Goal: Task Accomplishment & Management: Manage account settings

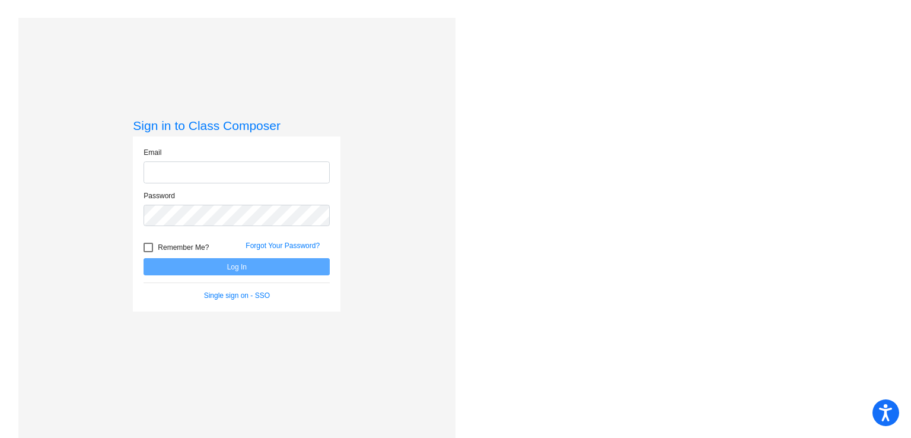
type input "[EMAIL_ADDRESS][DOMAIN_NAME]"
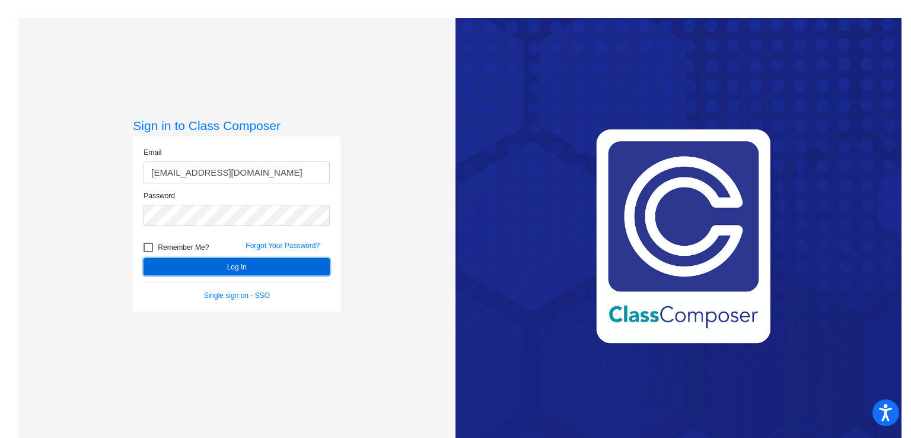
click at [273, 260] on button "Log In" at bounding box center [237, 266] width 186 height 17
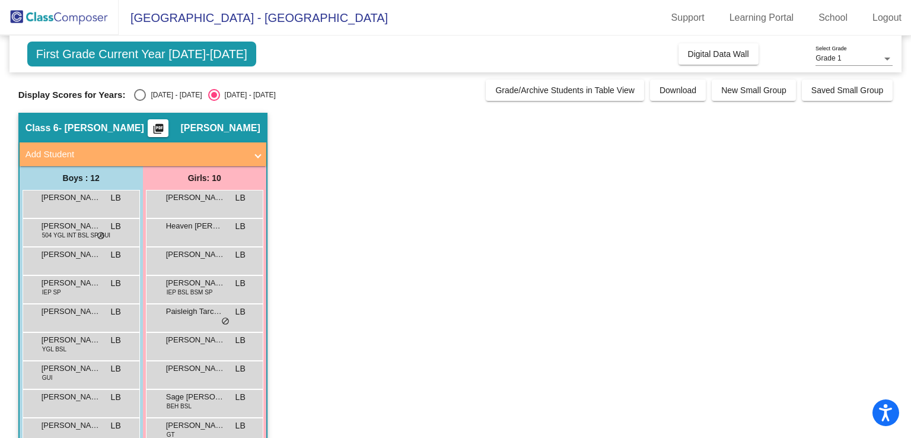
click at [141, 91] on div "Select an option" at bounding box center [140, 95] width 12 height 12
click at [140, 101] on input "[DATE] - [DATE]" at bounding box center [139, 101] width 1 height 1
radio input "true"
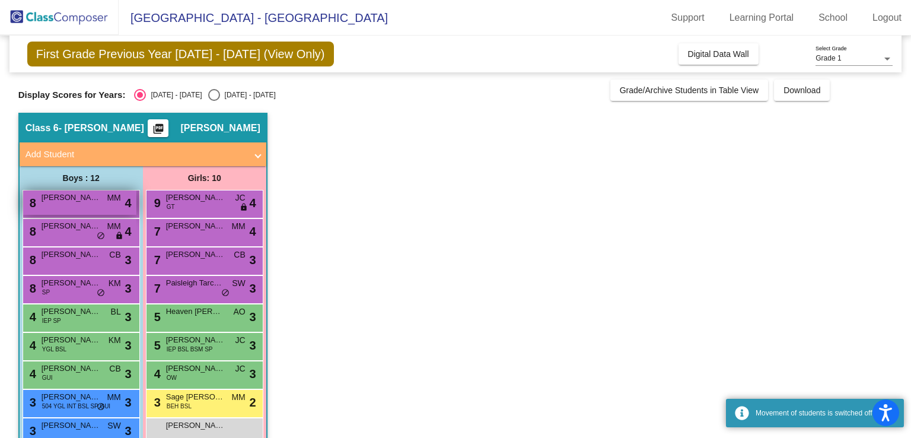
click at [93, 199] on span "[PERSON_NAME]" at bounding box center [71, 198] width 59 height 12
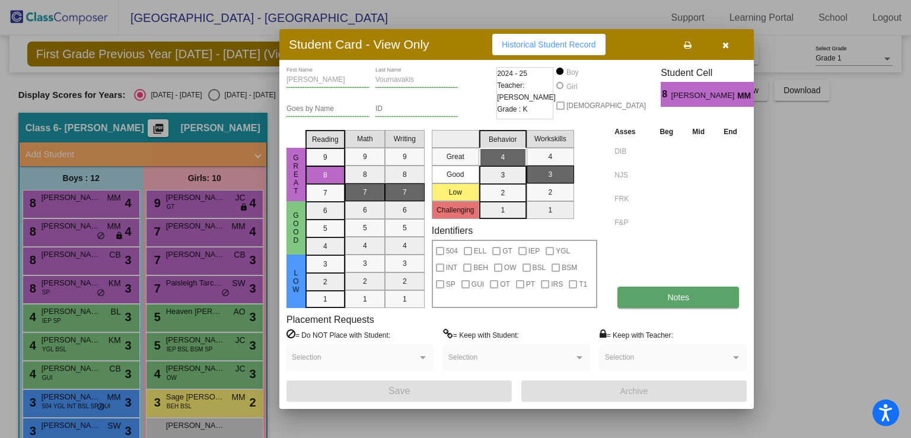
click at [653, 295] on button "Notes" at bounding box center [679, 297] width 122 height 21
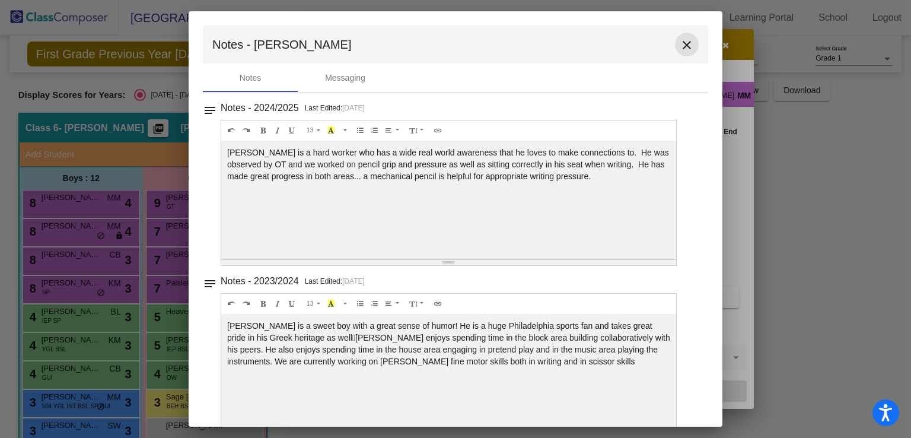
click at [681, 46] on mat-icon "close" at bounding box center [687, 45] width 14 height 14
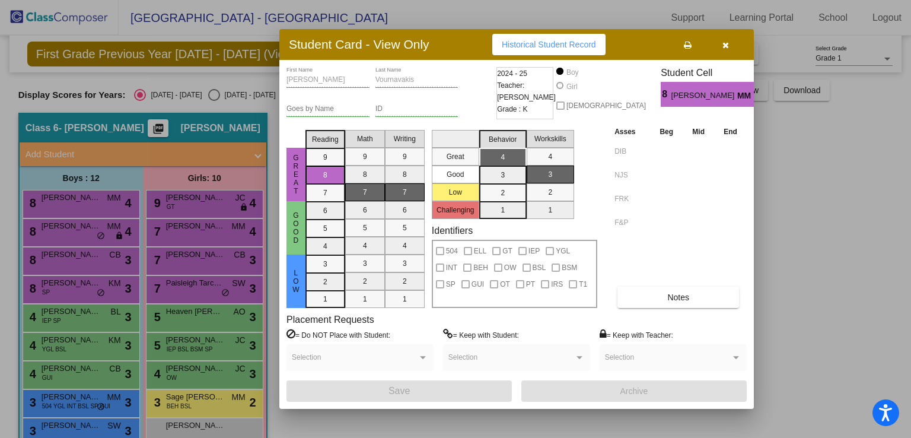
click at [723, 48] on icon "button" at bounding box center [726, 45] width 7 height 8
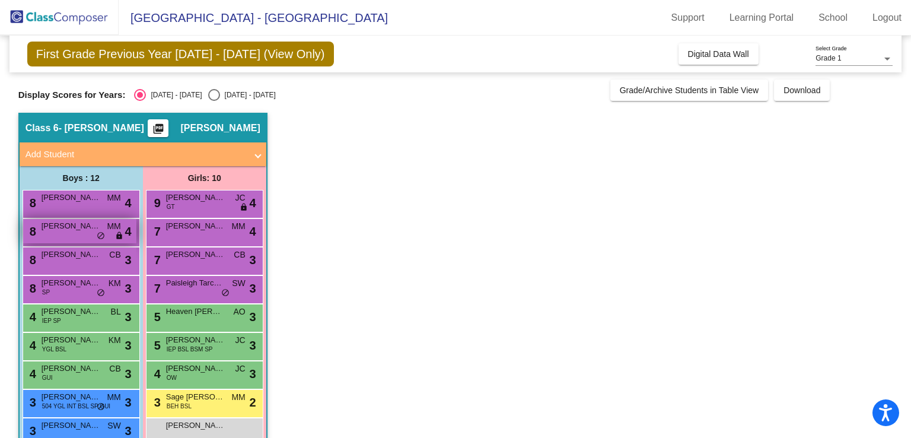
click at [61, 228] on span "[PERSON_NAME]" at bounding box center [71, 226] width 59 height 12
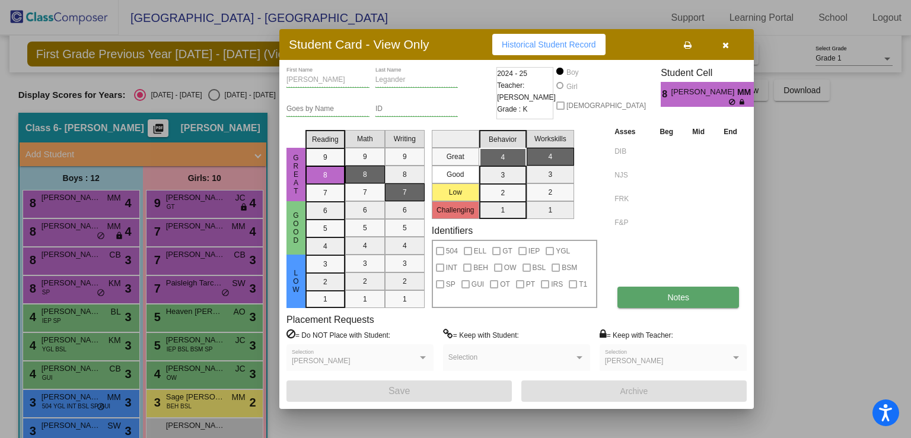
click at [651, 291] on button "Notes" at bounding box center [679, 297] width 122 height 21
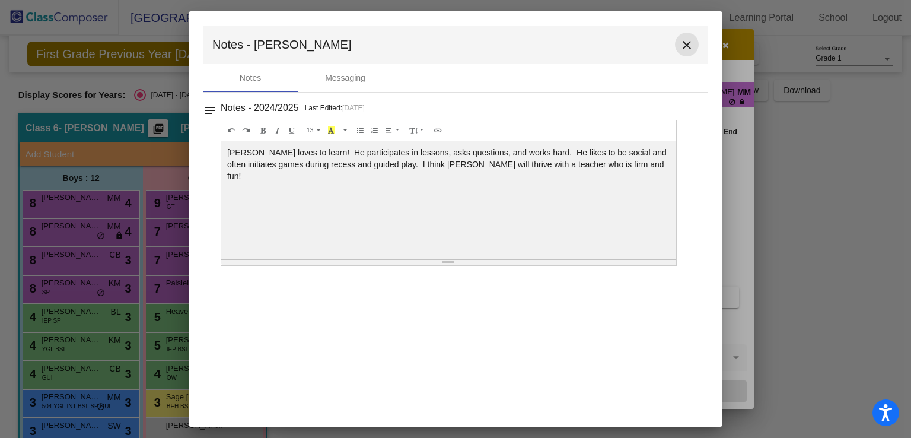
click at [692, 42] on mat-icon "close" at bounding box center [687, 45] width 14 height 14
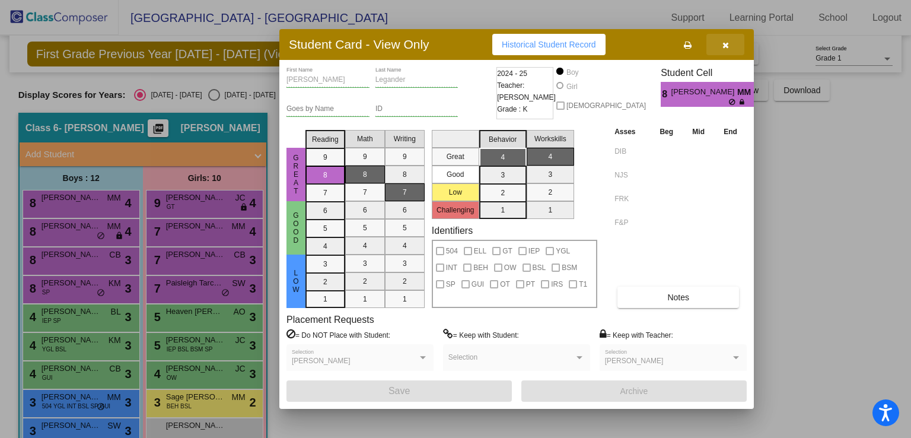
click at [723, 40] on span "button" at bounding box center [726, 44] width 7 height 9
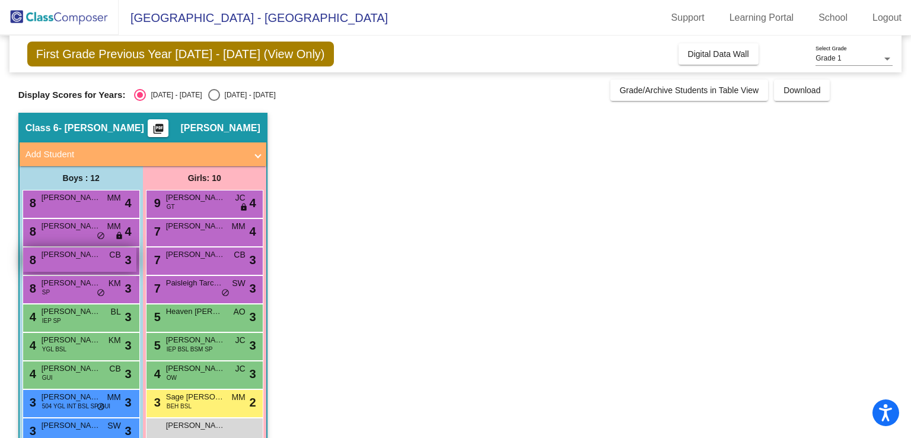
click at [71, 255] on span "[PERSON_NAME]" at bounding box center [71, 255] width 59 height 12
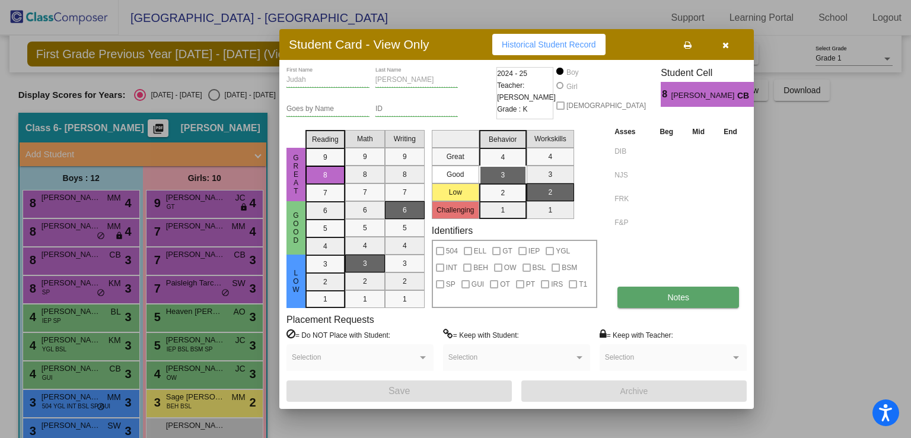
click at [678, 293] on span "Notes" at bounding box center [679, 297] width 22 height 9
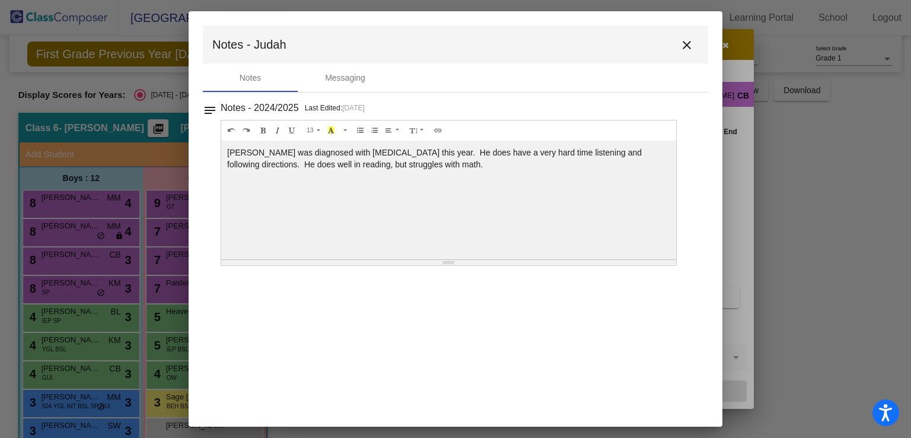
click at [690, 41] on mat-icon "close" at bounding box center [687, 45] width 14 height 14
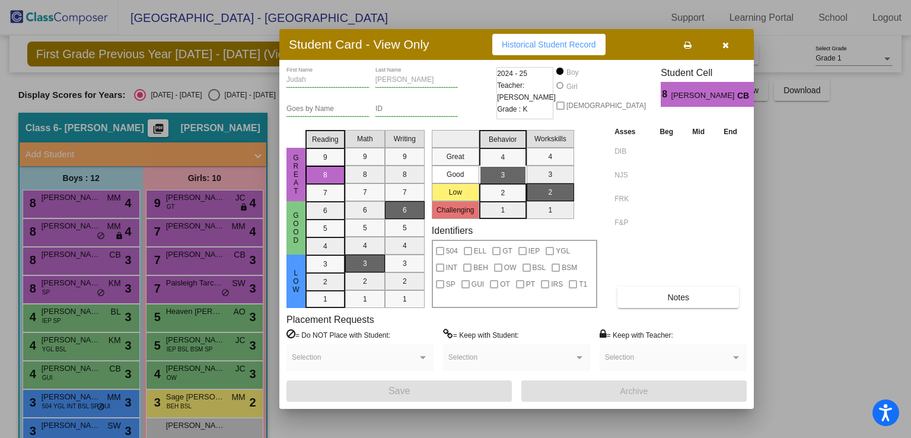
click at [75, 286] on div at bounding box center [455, 219] width 911 height 438
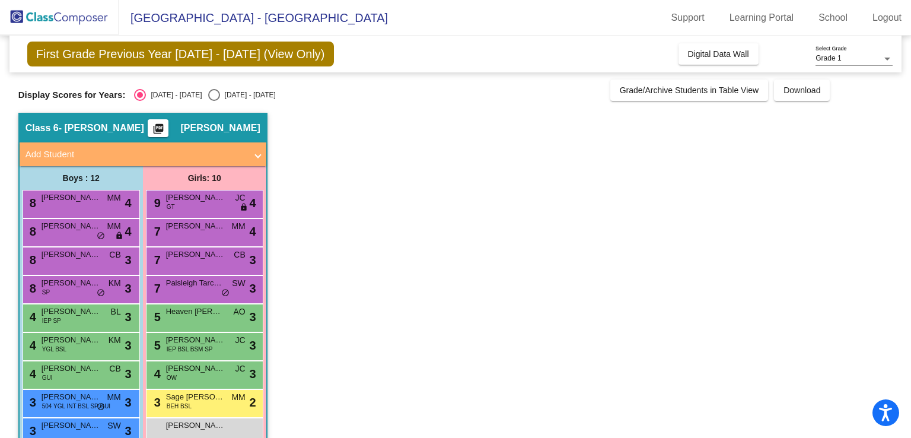
click at [75, 286] on span "[PERSON_NAME]" at bounding box center [71, 283] width 59 height 12
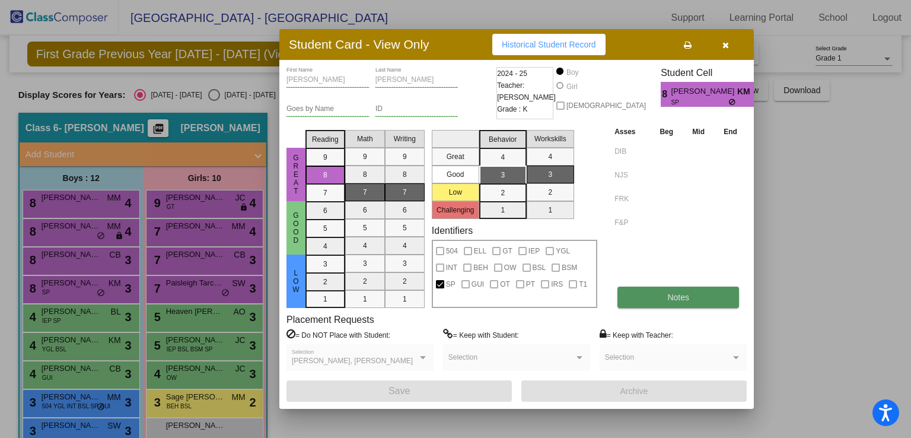
click at [672, 299] on span "Notes" at bounding box center [679, 297] width 22 height 9
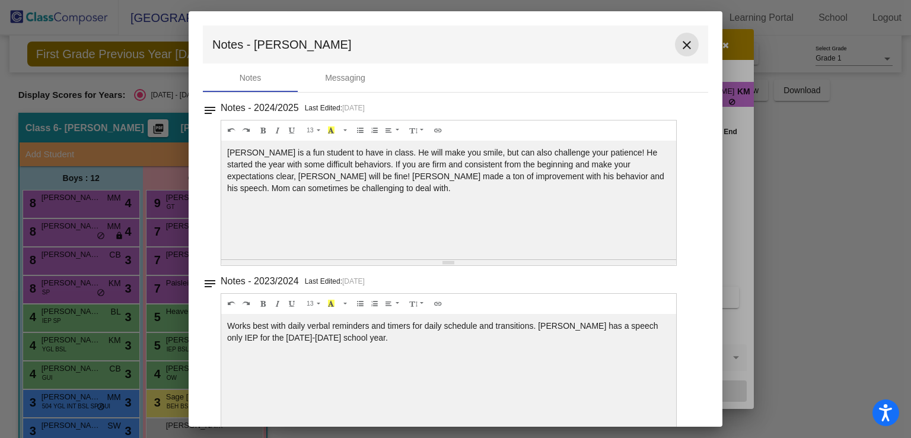
click at [680, 47] on mat-icon "close" at bounding box center [687, 45] width 14 height 14
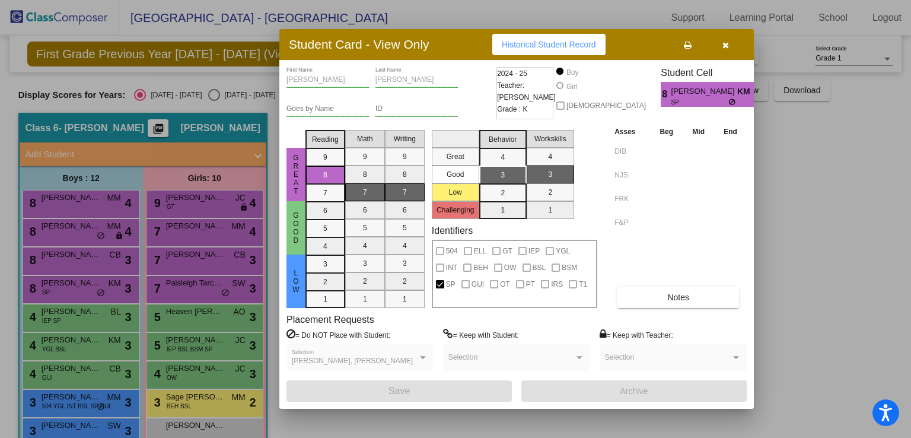
click at [726, 42] on icon "button" at bounding box center [726, 45] width 7 height 8
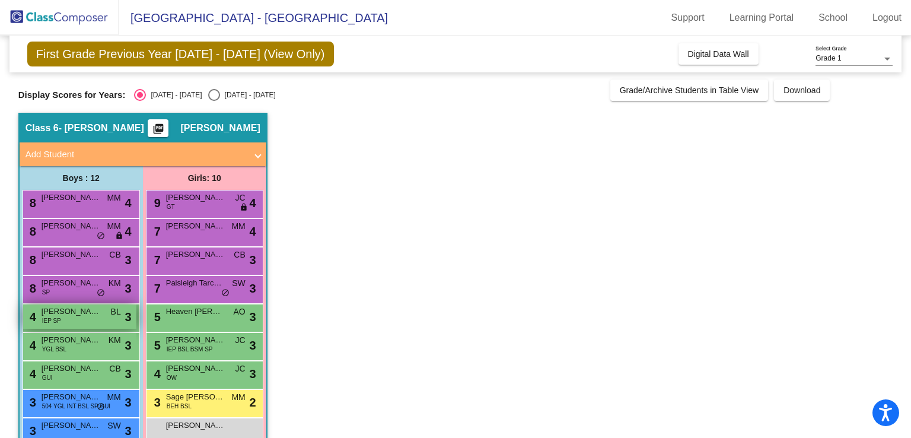
click at [76, 316] on span "[PERSON_NAME]" at bounding box center [71, 312] width 59 height 12
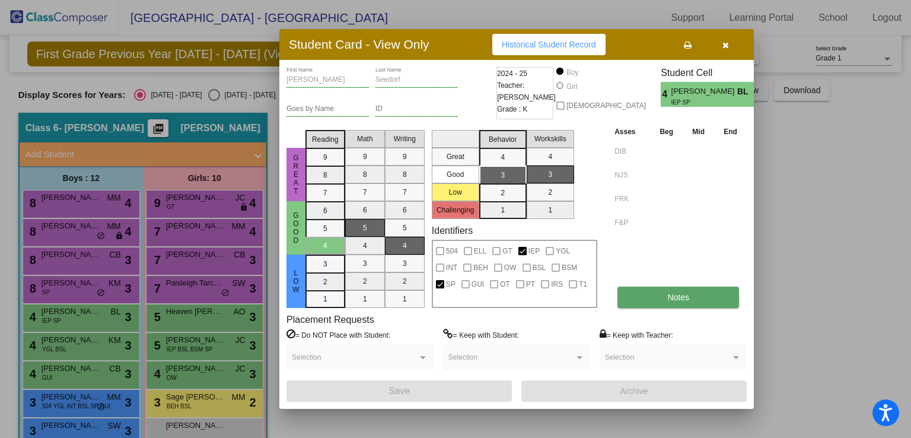
click at [652, 294] on button "Notes" at bounding box center [679, 297] width 122 height 21
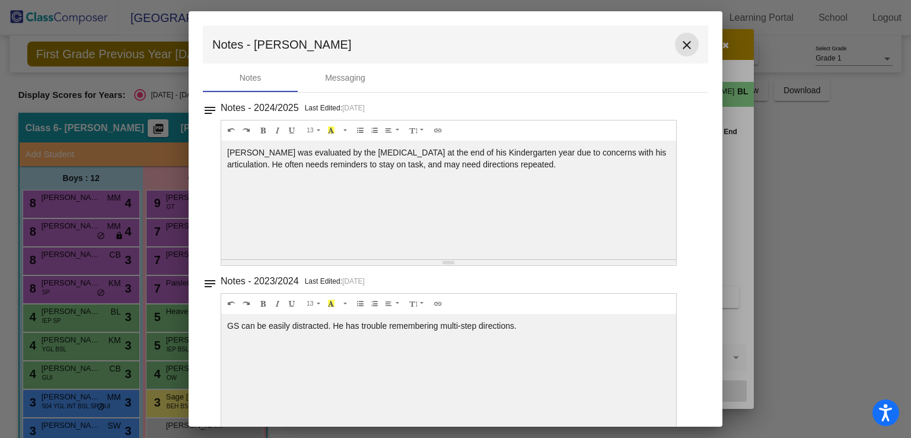
click at [680, 48] on mat-icon "close" at bounding box center [687, 45] width 14 height 14
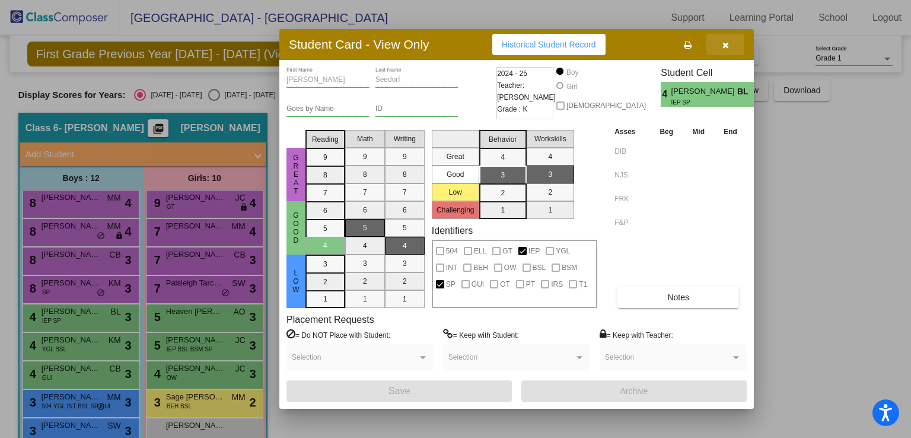
click at [723, 48] on icon "button" at bounding box center [726, 45] width 7 height 8
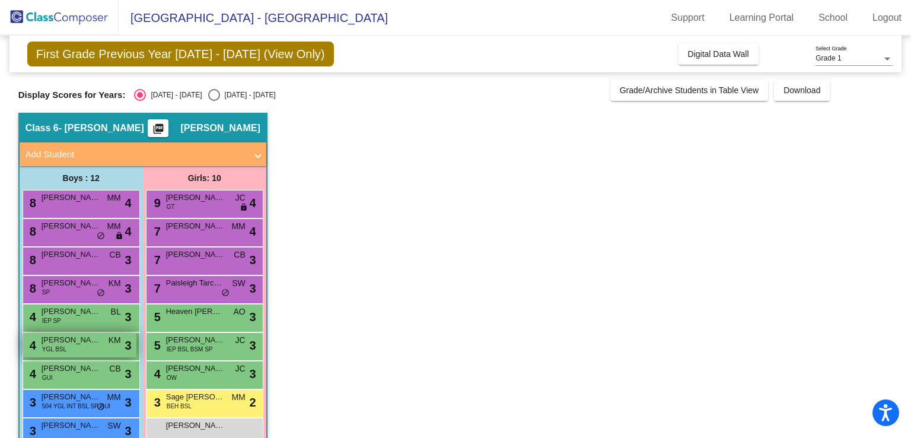
click at [63, 345] on span "YGL BSL" at bounding box center [54, 349] width 24 height 9
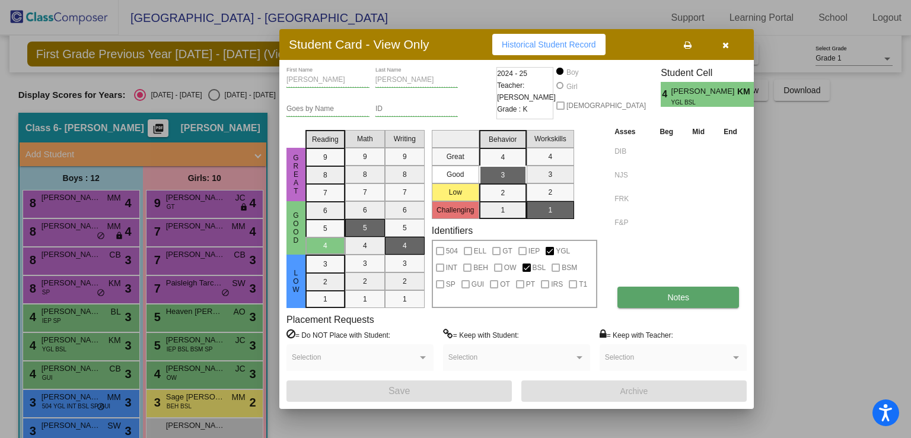
click at [662, 298] on button "Notes" at bounding box center [679, 297] width 122 height 21
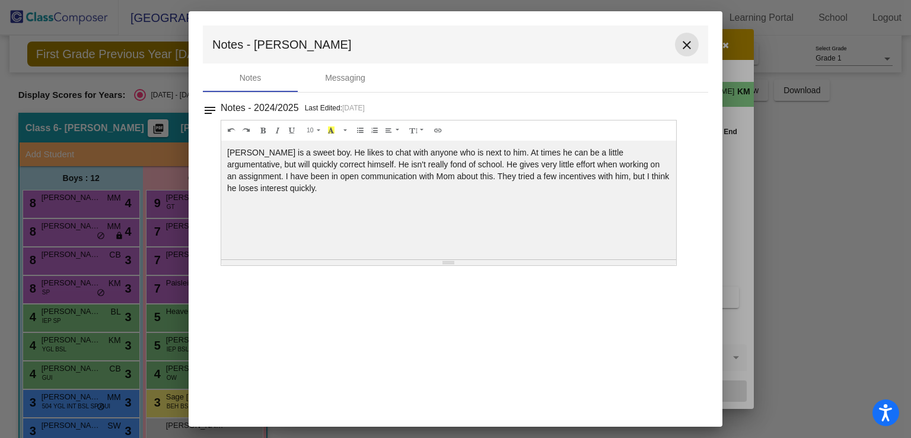
click at [687, 44] on mat-icon "close" at bounding box center [687, 45] width 14 height 14
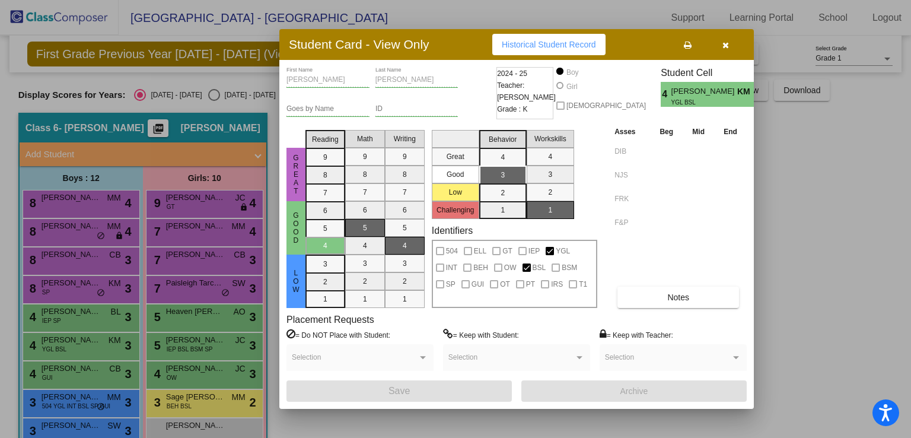
click at [723, 46] on icon "button" at bounding box center [726, 45] width 7 height 8
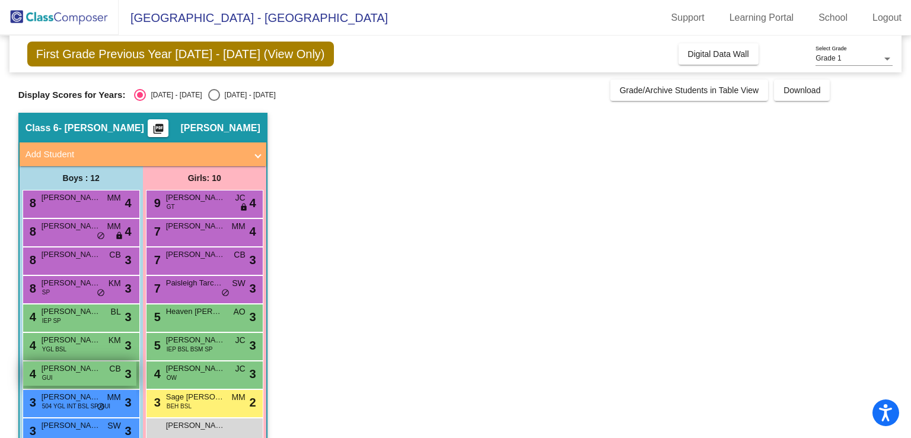
click at [85, 376] on div "4 [PERSON_NAME] GUI CB lock do_not_disturb_alt 3" at bounding box center [79, 373] width 113 height 24
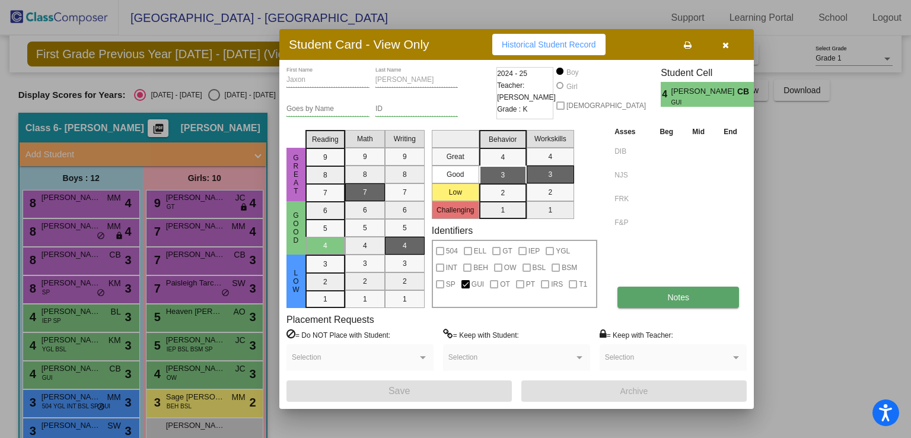
click at [668, 300] on span "Notes" at bounding box center [679, 297] width 22 height 9
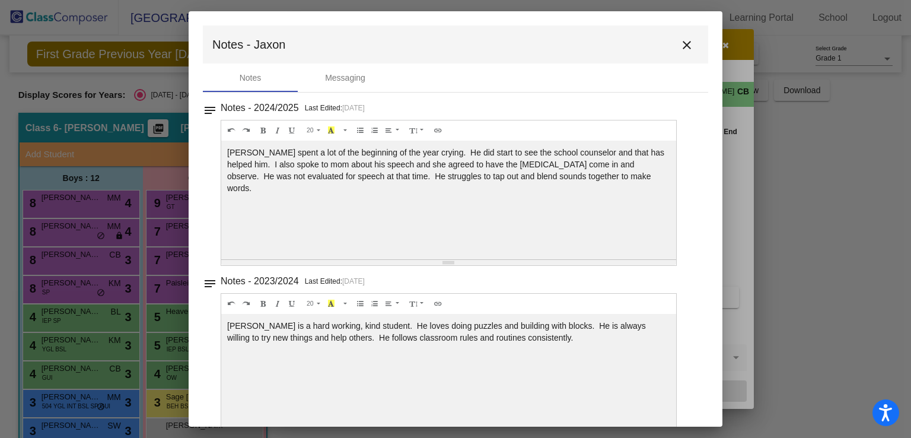
click at [680, 46] on mat-icon "close" at bounding box center [687, 45] width 14 height 14
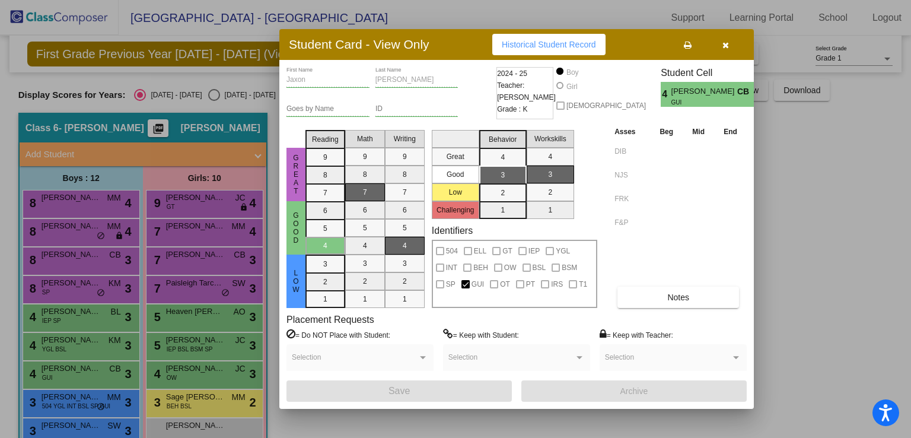
click at [722, 42] on button "button" at bounding box center [726, 44] width 38 height 21
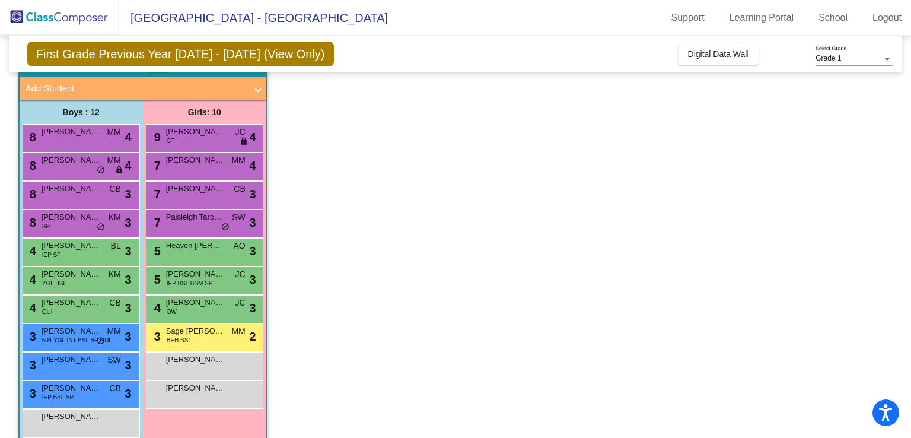
scroll to position [71, 0]
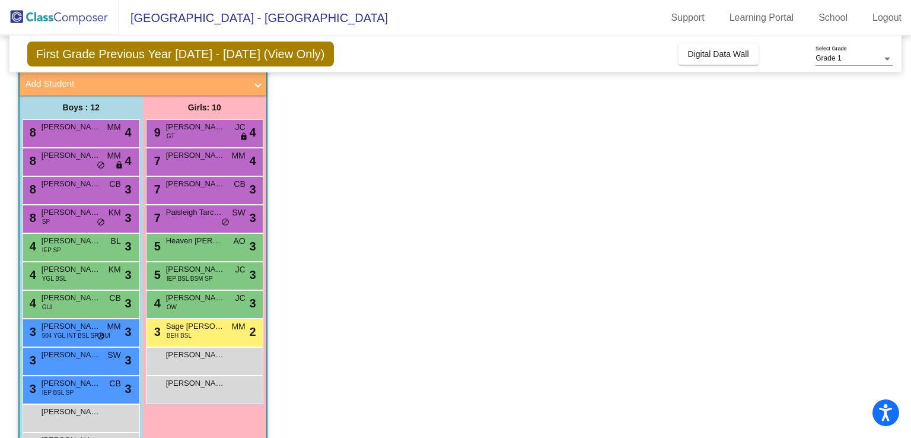
click at [66, 343] on div "3 [PERSON_NAME] 504 YGL INT BSL SP GUI MM lock do_not_disturb_alt 3" at bounding box center [81, 333] width 117 height 28
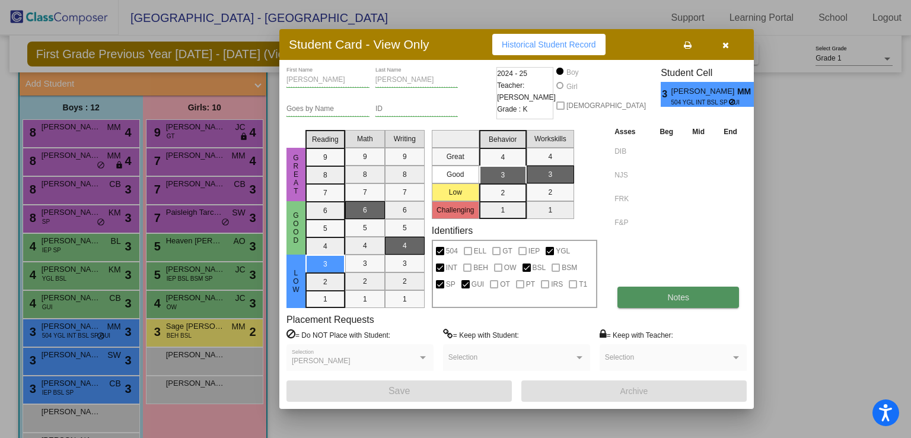
click at [641, 302] on button "Notes" at bounding box center [679, 297] width 122 height 21
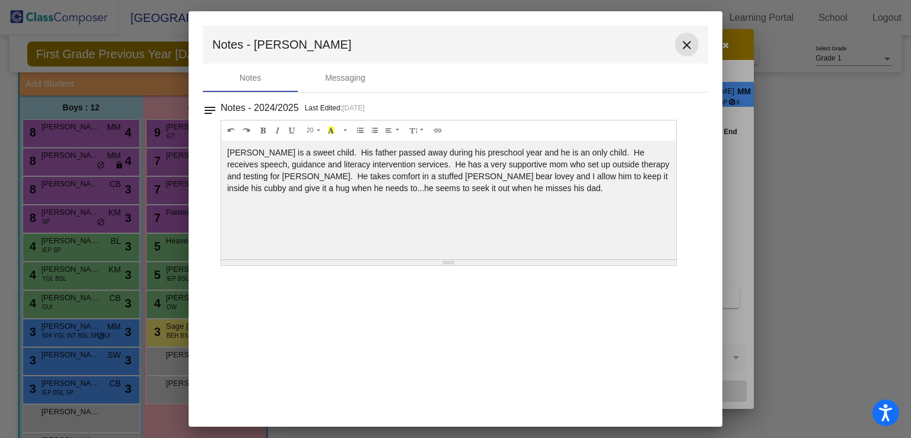
click at [691, 48] on mat-icon "close" at bounding box center [687, 45] width 14 height 14
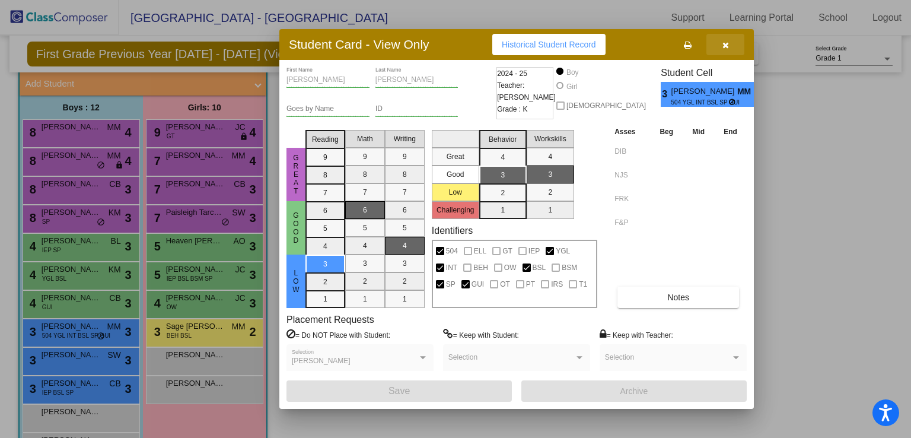
click at [725, 43] on icon "button" at bounding box center [726, 45] width 7 height 8
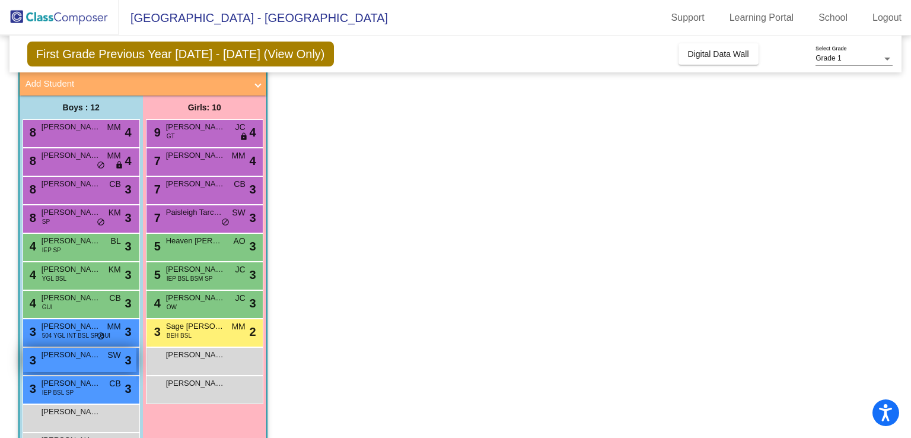
click at [76, 354] on span "[PERSON_NAME]" at bounding box center [71, 355] width 59 height 12
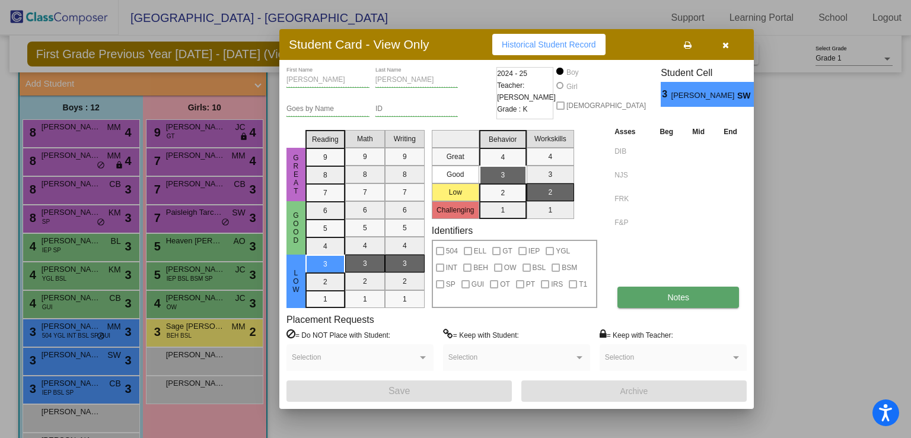
click at [662, 294] on button "Notes" at bounding box center [679, 297] width 122 height 21
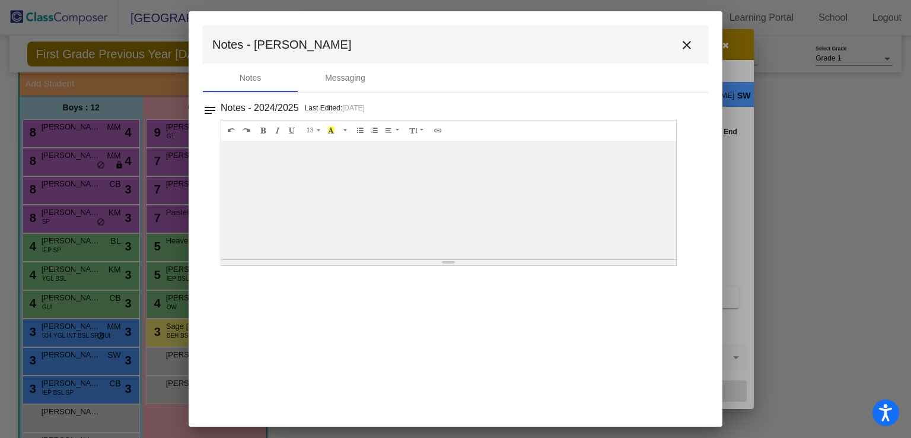
click at [685, 45] on mat-icon "close" at bounding box center [687, 45] width 14 height 14
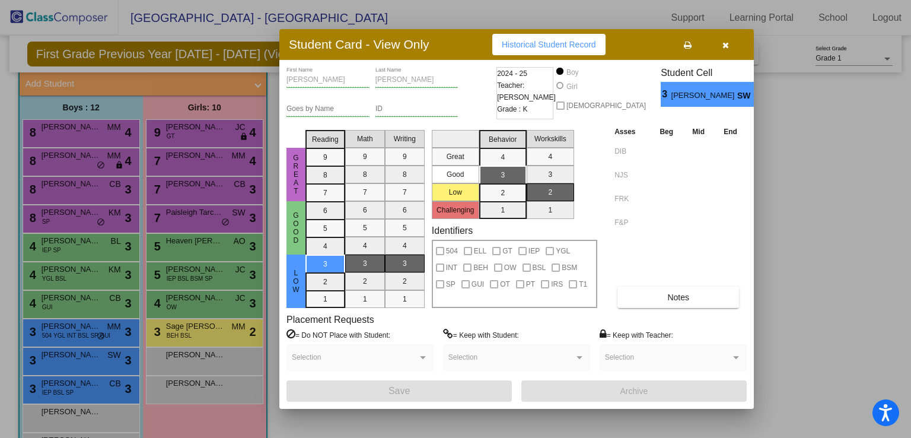
click at [723, 42] on icon "button" at bounding box center [726, 45] width 7 height 8
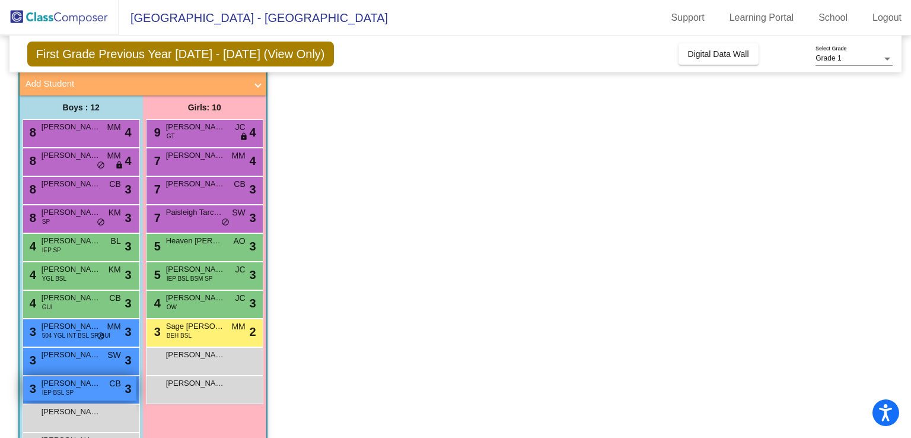
click at [70, 383] on span "[PERSON_NAME]" at bounding box center [71, 383] width 59 height 12
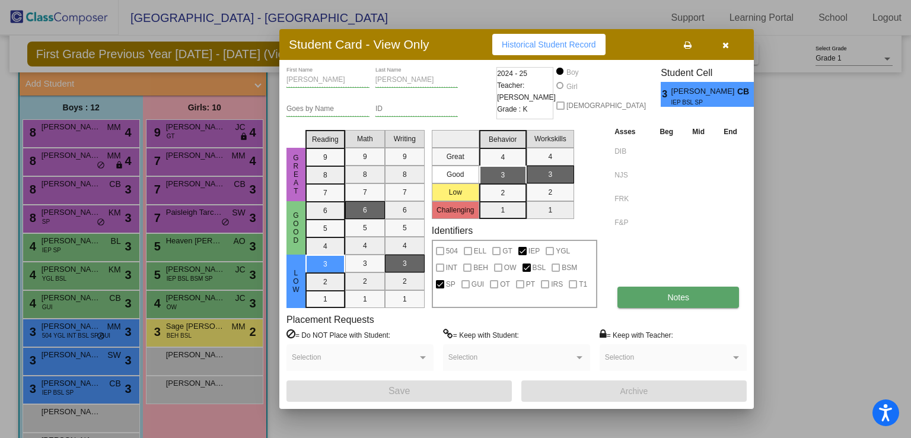
click at [646, 299] on button "Notes" at bounding box center [679, 297] width 122 height 21
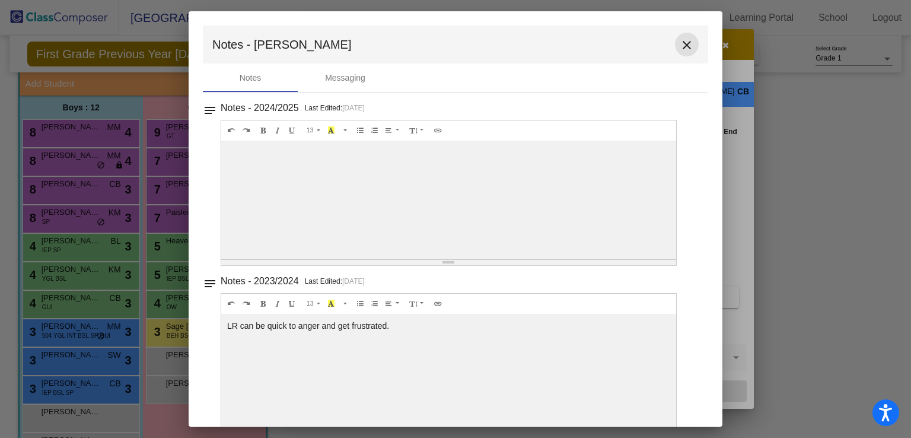
click at [682, 43] on mat-icon "close" at bounding box center [687, 45] width 14 height 14
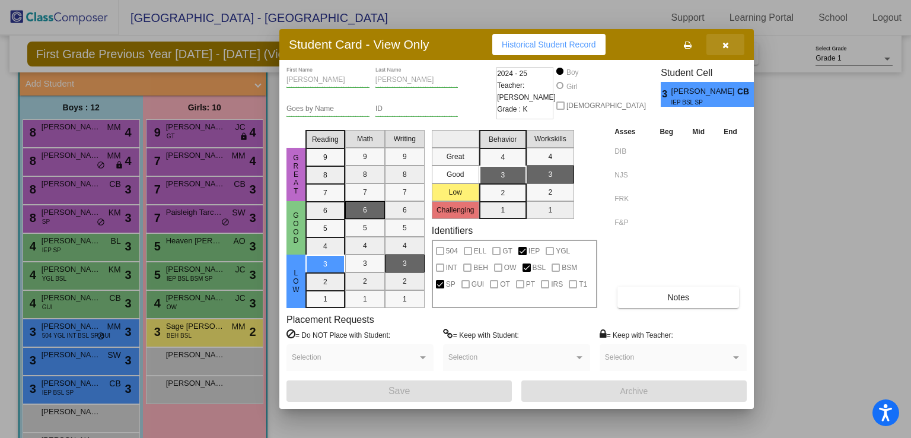
click at [728, 43] on icon "button" at bounding box center [726, 45] width 7 height 8
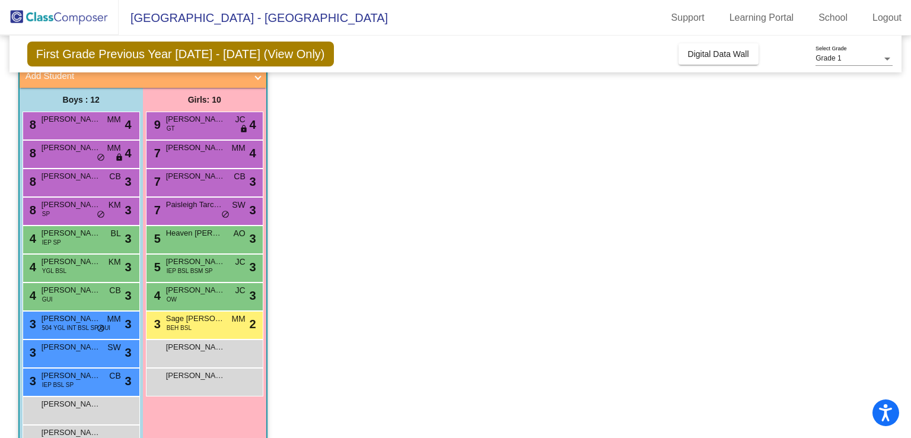
scroll to position [77, 0]
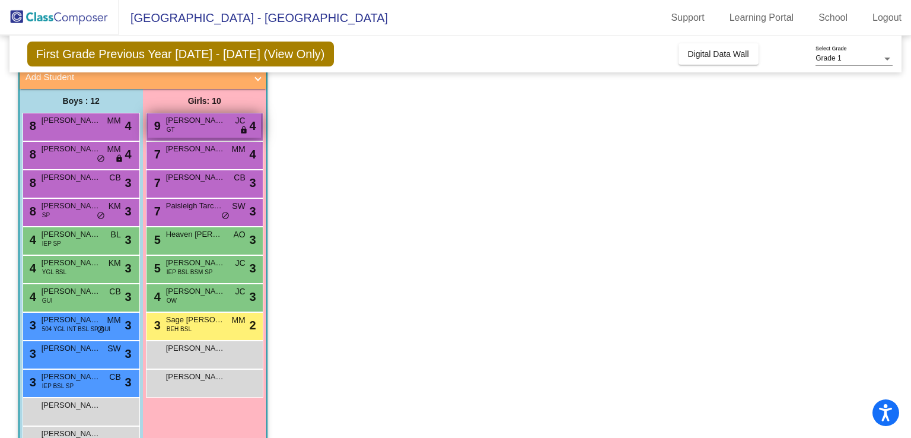
click at [206, 122] on span "[PERSON_NAME]" at bounding box center [195, 121] width 59 height 12
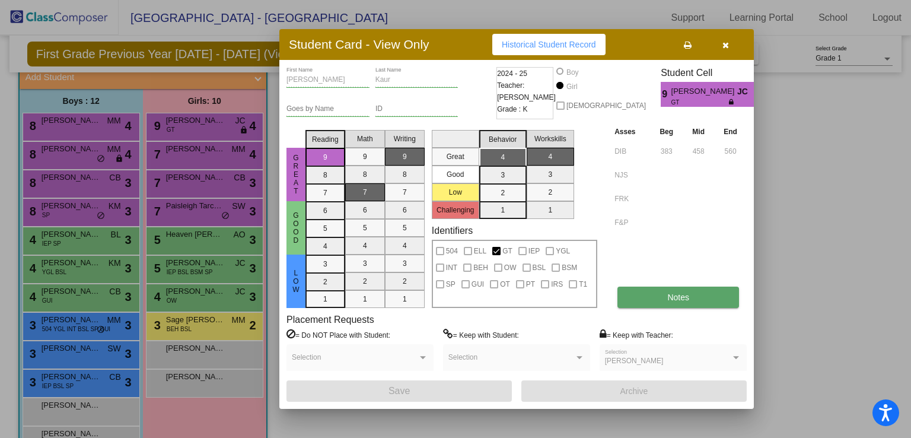
click at [660, 293] on button "Notes" at bounding box center [679, 297] width 122 height 21
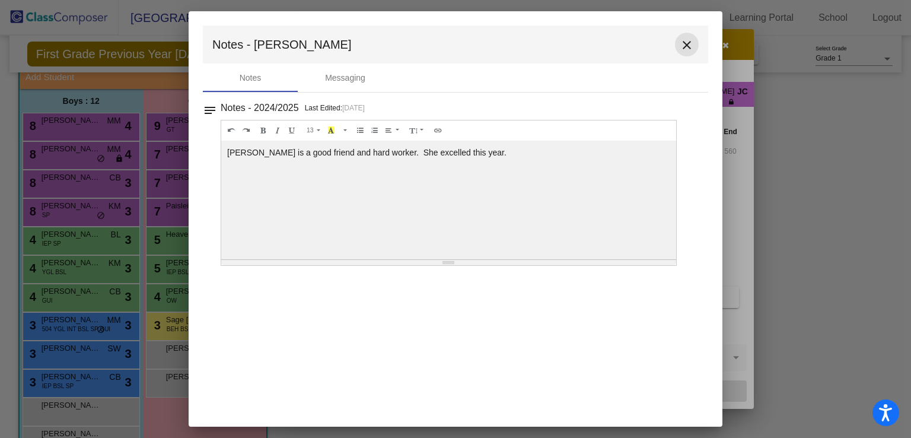
click at [692, 42] on mat-icon "close" at bounding box center [687, 45] width 14 height 14
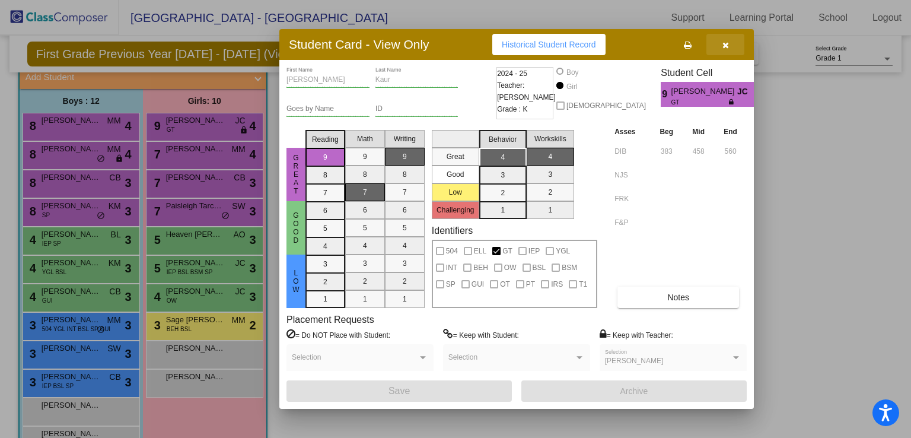
click at [730, 43] on button "button" at bounding box center [726, 44] width 38 height 21
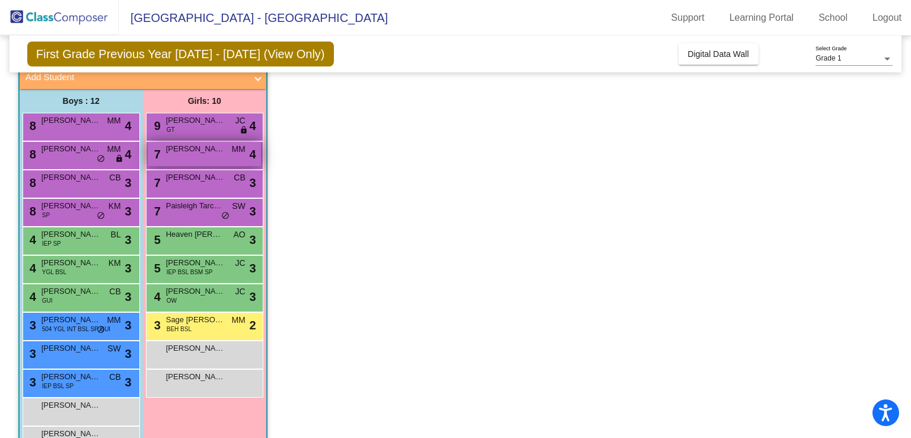
click at [211, 151] on span "[PERSON_NAME]" at bounding box center [195, 149] width 59 height 12
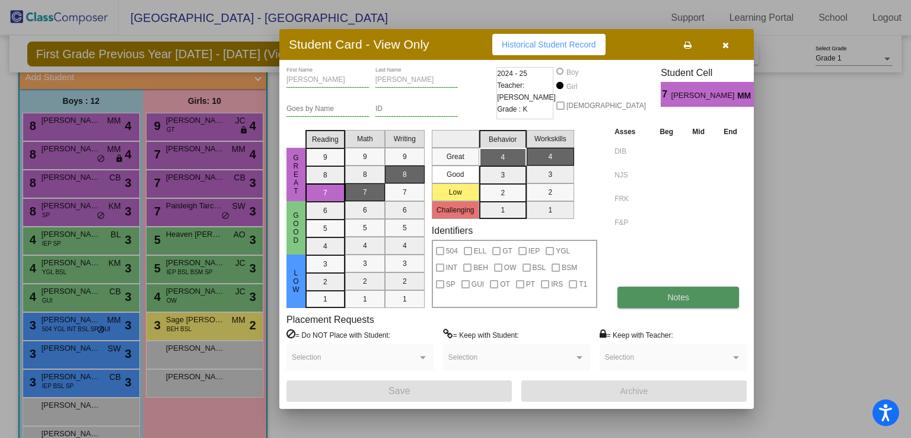
click at [679, 294] on span "Notes" at bounding box center [679, 297] width 22 height 9
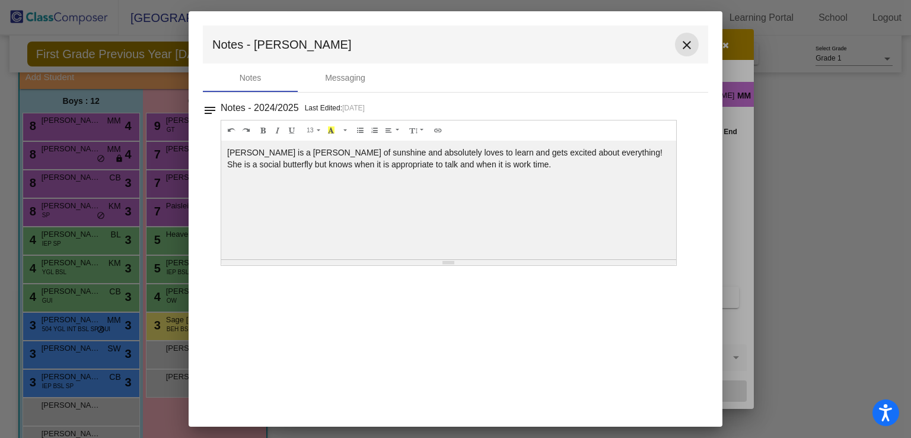
click at [687, 45] on mat-icon "close" at bounding box center [687, 45] width 14 height 14
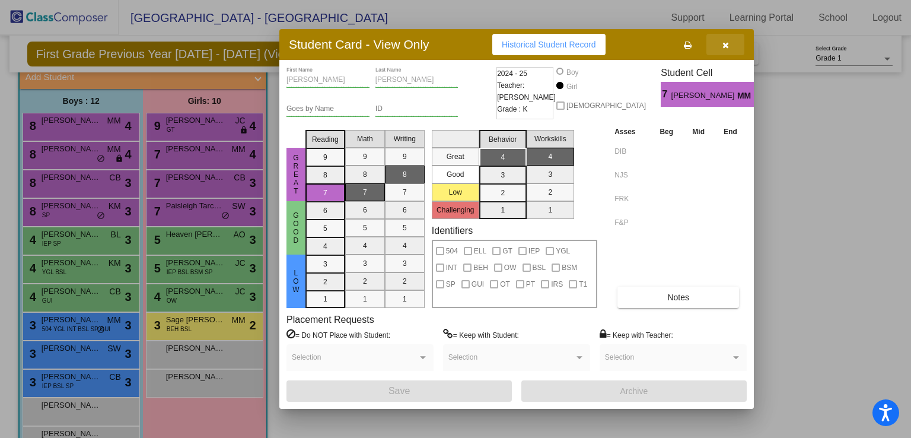
click at [724, 43] on icon "button" at bounding box center [726, 45] width 7 height 8
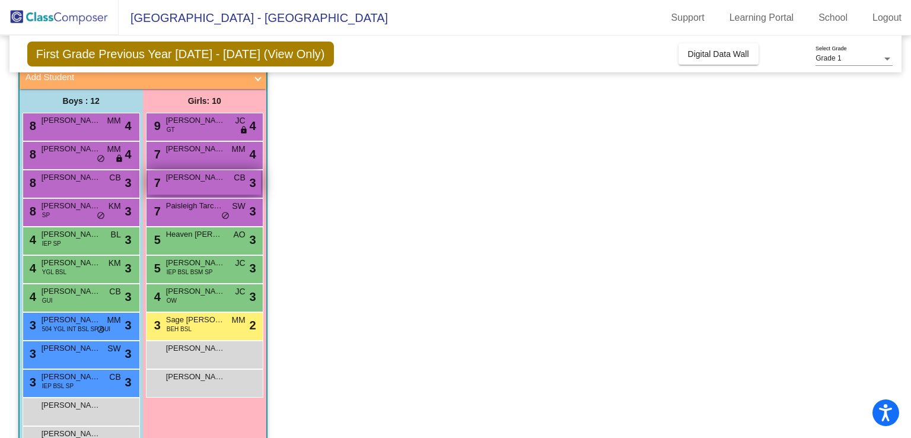
click at [212, 182] on span "[PERSON_NAME]" at bounding box center [195, 177] width 59 height 12
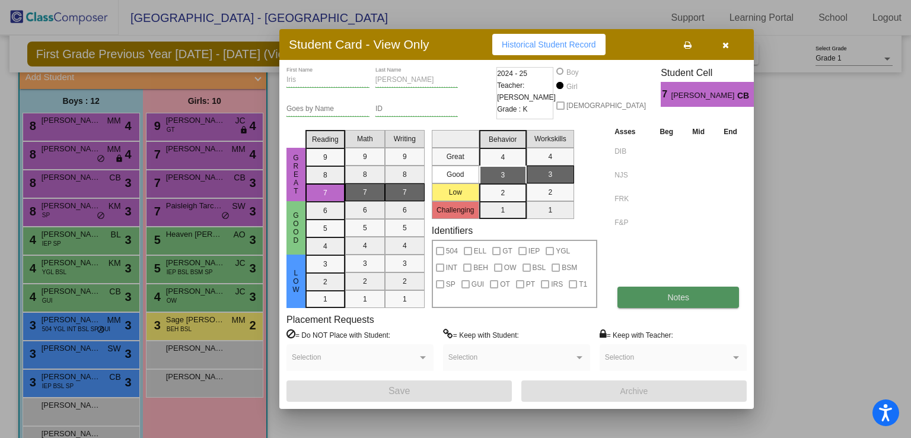
click at [697, 293] on button "Notes" at bounding box center [679, 297] width 122 height 21
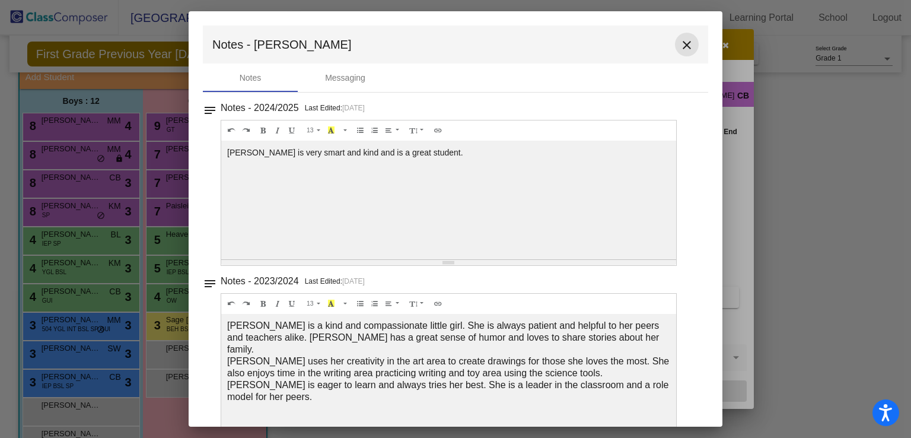
click at [680, 43] on mat-icon "close" at bounding box center [687, 45] width 14 height 14
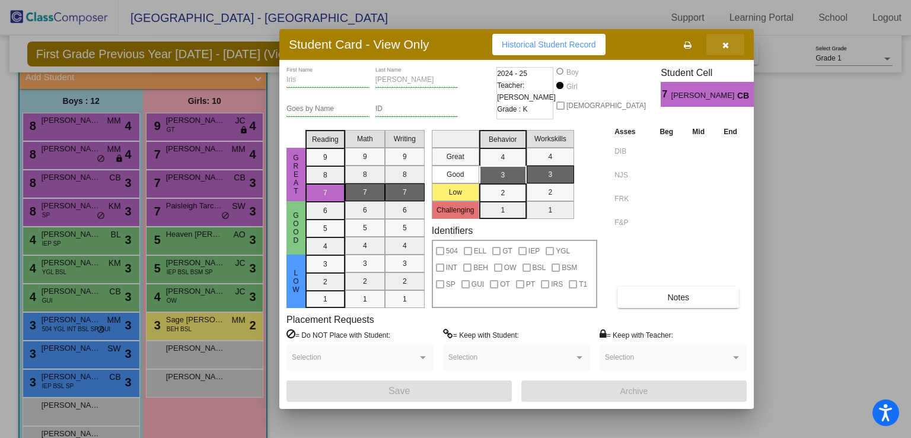
click at [724, 47] on icon "button" at bounding box center [726, 45] width 7 height 8
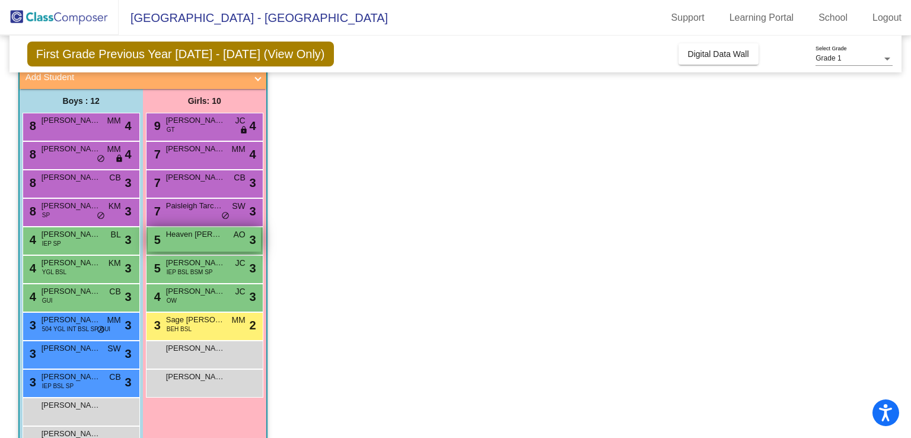
click at [206, 247] on div "5 Heaven [PERSON_NAME] lock do_not_disturb_alt 3" at bounding box center [204, 239] width 113 height 24
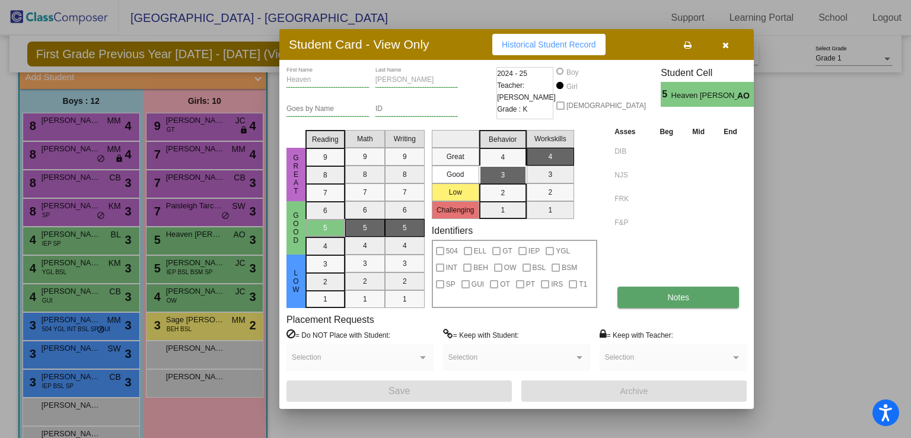
click at [670, 303] on button "Notes" at bounding box center [679, 297] width 122 height 21
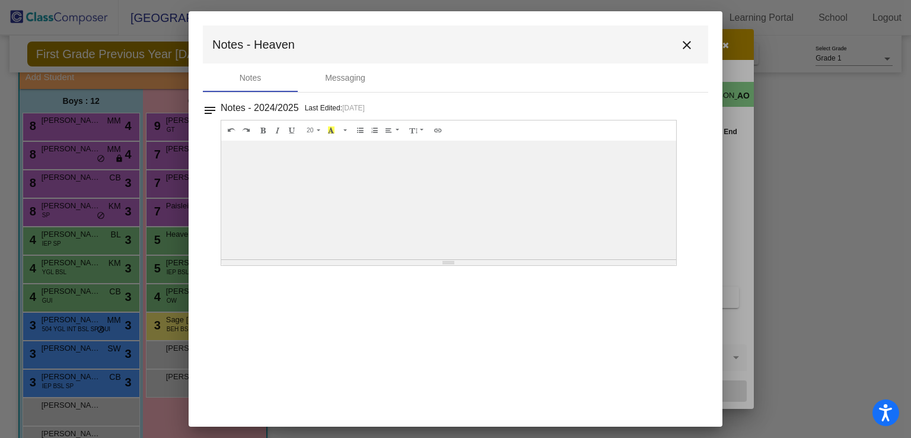
click at [685, 43] on mat-icon "close" at bounding box center [687, 45] width 14 height 14
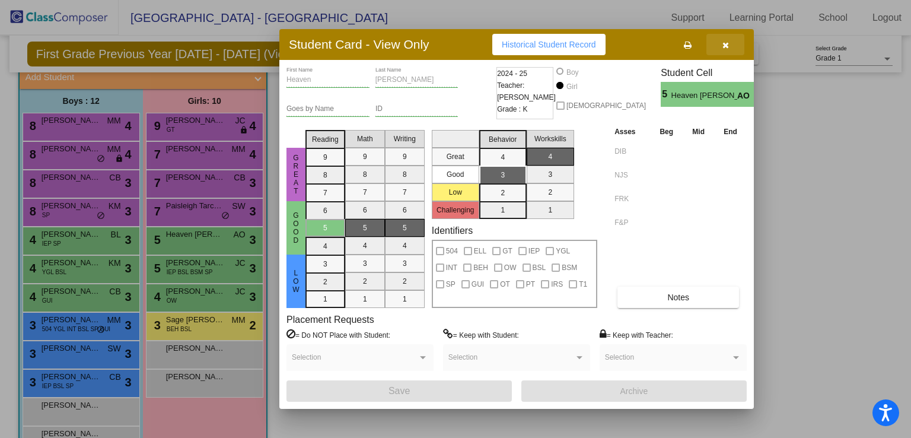
click at [724, 42] on icon "button" at bounding box center [726, 45] width 7 height 8
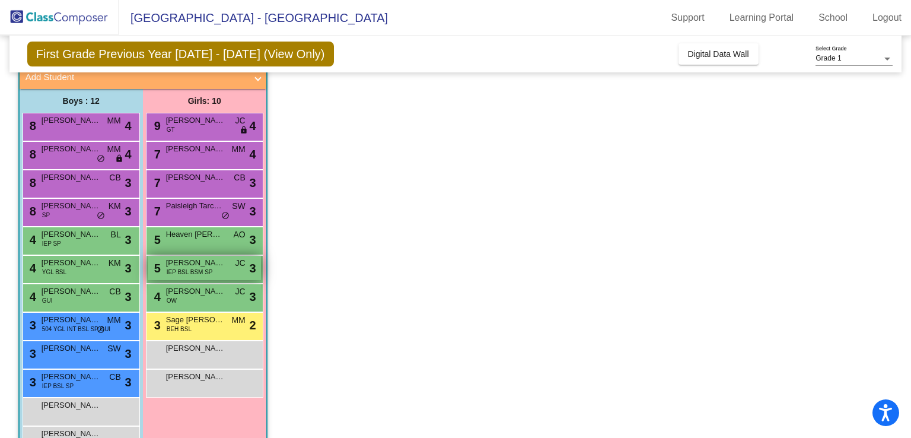
click at [229, 266] on div "5 [PERSON_NAME] IEP BSL BSM SP JC lock do_not_disturb_alt 3" at bounding box center [204, 268] width 113 height 24
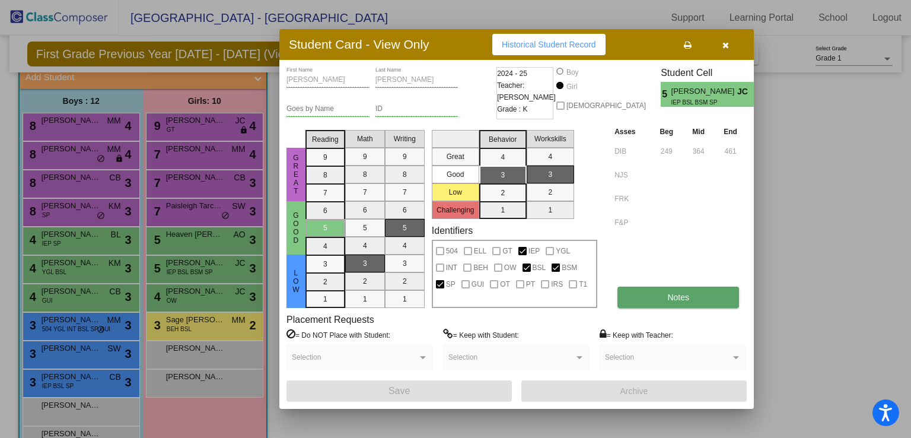
click at [669, 297] on span "Notes" at bounding box center [679, 297] width 22 height 9
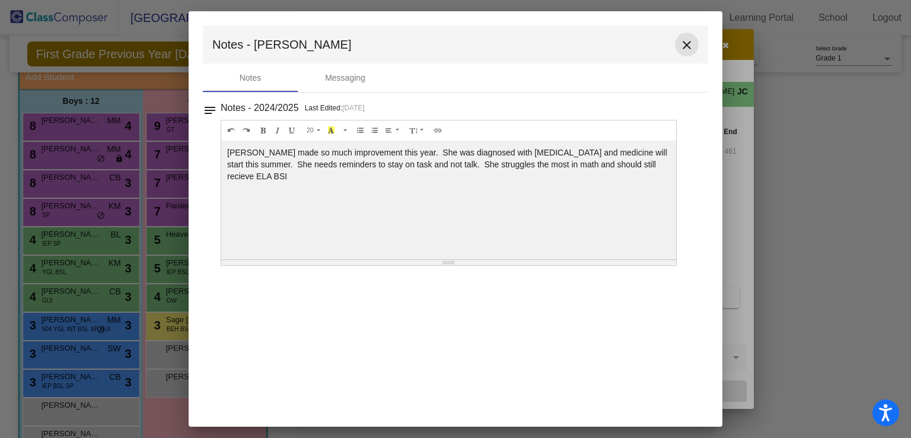
click at [684, 45] on mat-icon "close" at bounding box center [687, 45] width 14 height 14
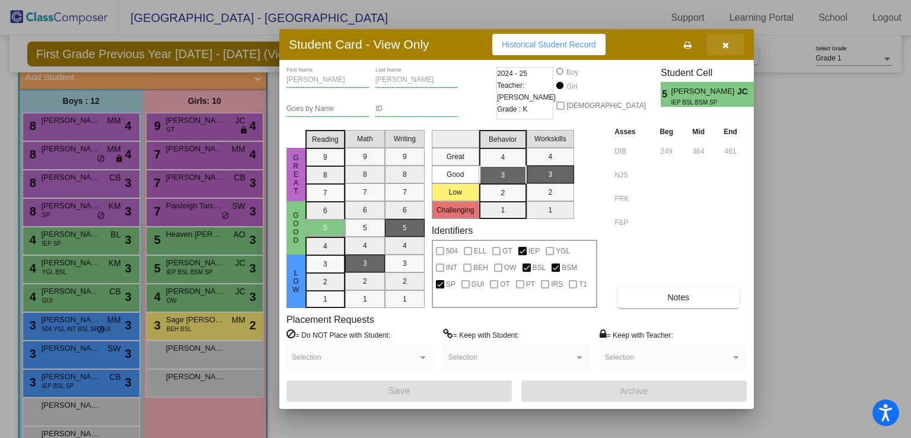
click at [726, 43] on icon "button" at bounding box center [726, 45] width 7 height 8
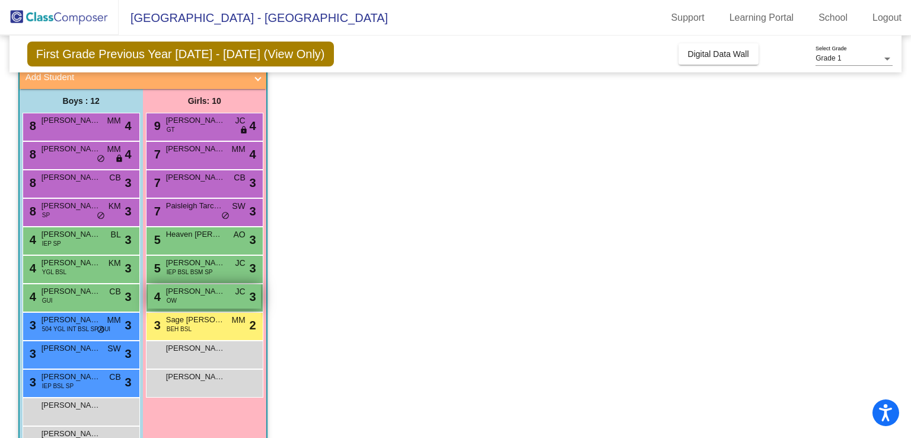
click at [204, 299] on div "4 [PERSON_NAME] OW JC lock do_not_disturb_alt 3" at bounding box center [204, 296] width 113 height 24
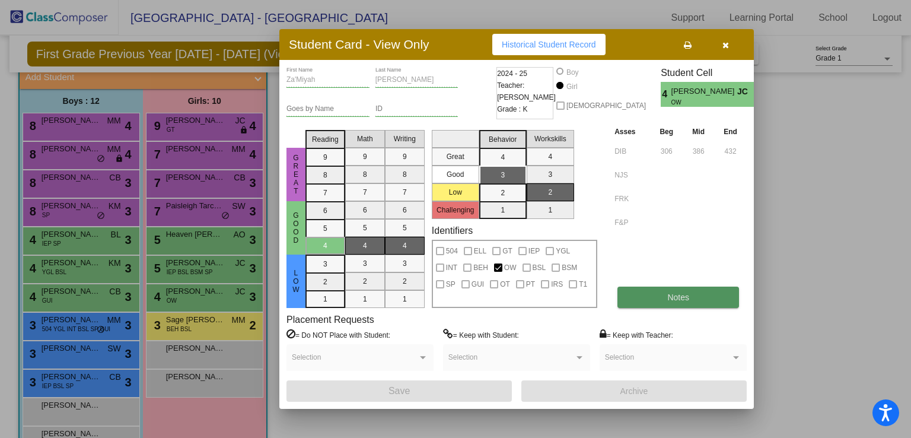
click at [643, 304] on button "Notes" at bounding box center [679, 297] width 122 height 21
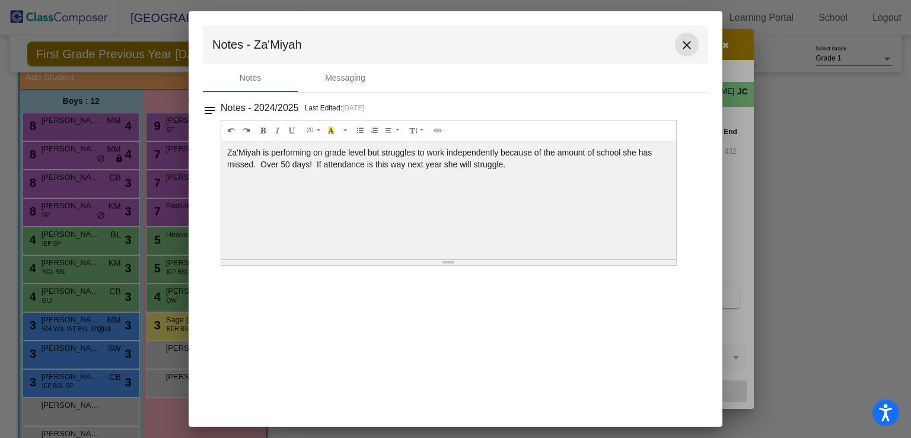
click at [684, 46] on mat-icon "close" at bounding box center [687, 45] width 14 height 14
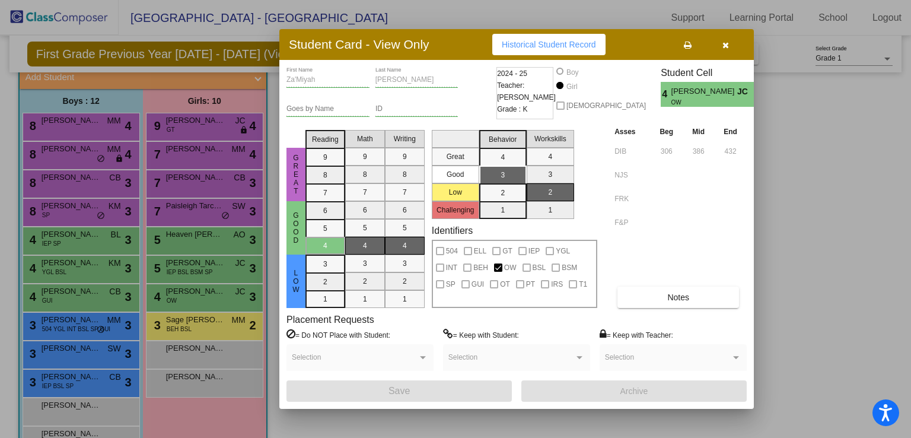
click at [722, 46] on button "button" at bounding box center [726, 44] width 38 height 21
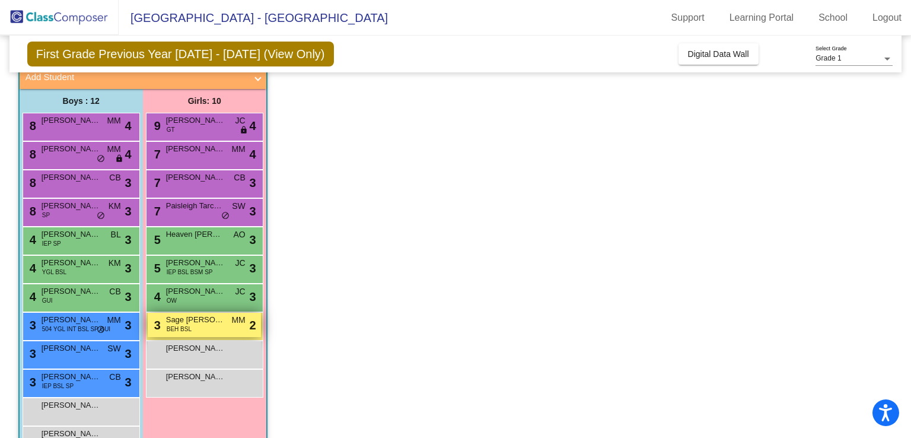
click at [211, 325] on div "3 Sage [PERSON_NAME] BEH BSL MM lock do_not_disturb_alt 2" at bounding box center [204, 325] width 113 height 24
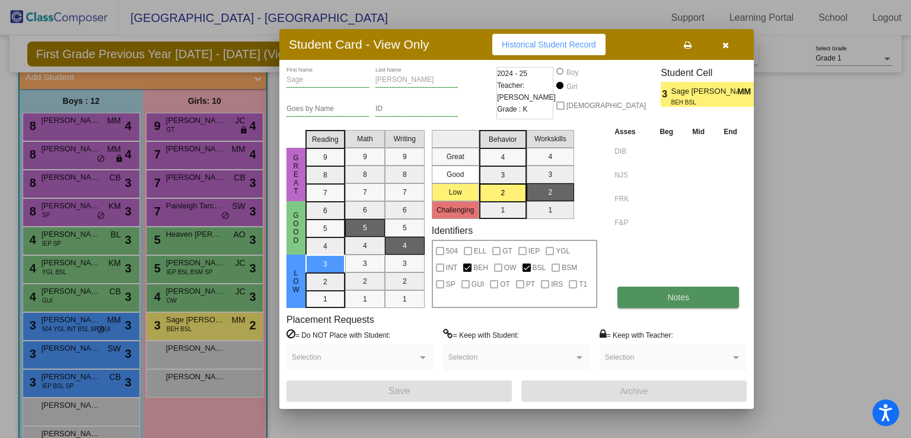
click at [663, 294] on button "Notes" at bounding box center [679, 297] width 122 height 21
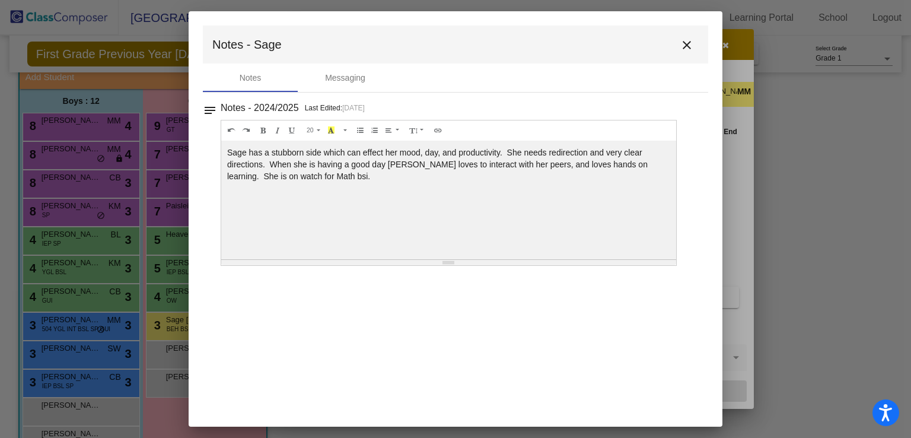
click at [688, 46] on mat-icon "close" at bounding box center [687, 45] width 14 height 14
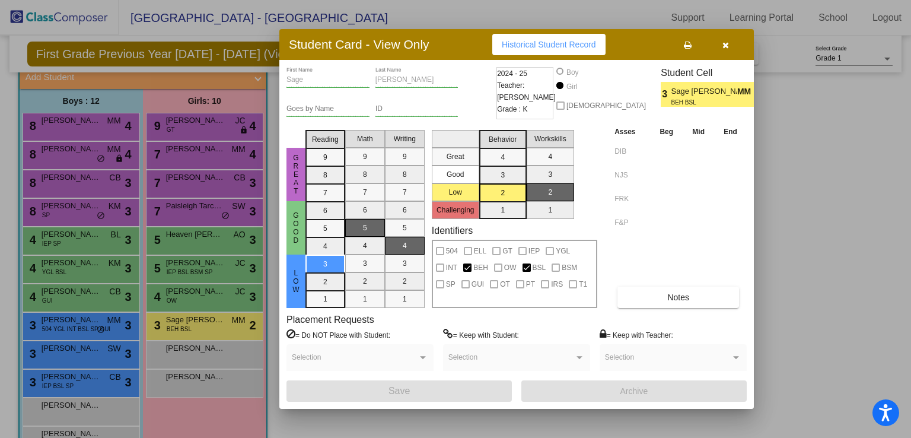
click at [727, 43] on icon "button" at bounding box center [726, 45] width 7 height 8
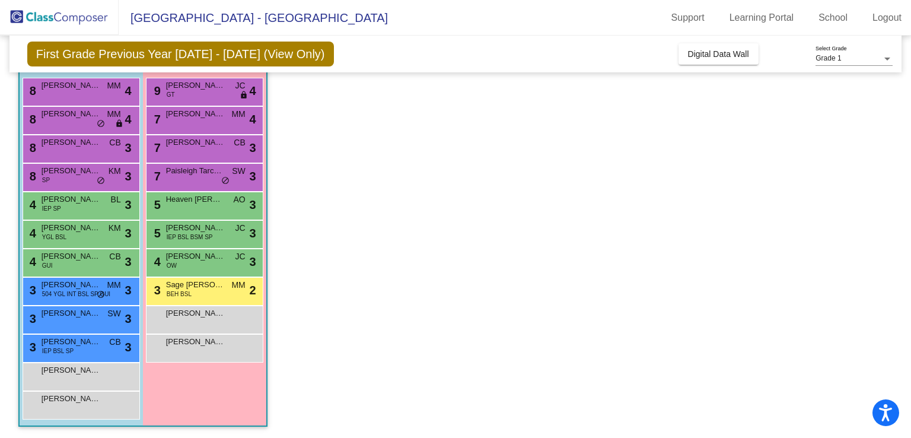
scroll to position [0, 0]
